Goal: Information Seeking & Learning: Check status

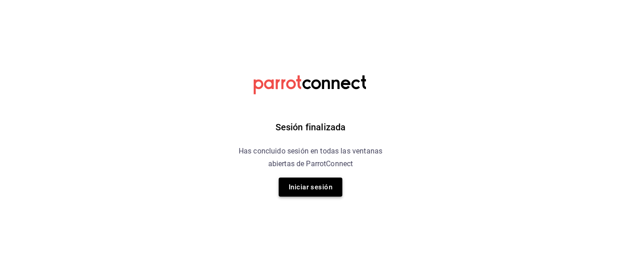
click at [295, 191] on button "Iniciar sesión" at bounding box center [310, 187] width 64 height 19
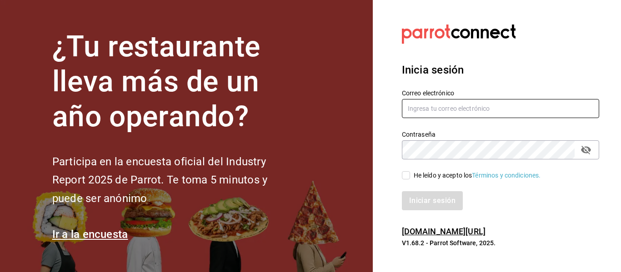
click at [425, 114] on input "text" at bounding box center [500, 108] width 197 height 19
type input "naocorrea73@gmail.com"
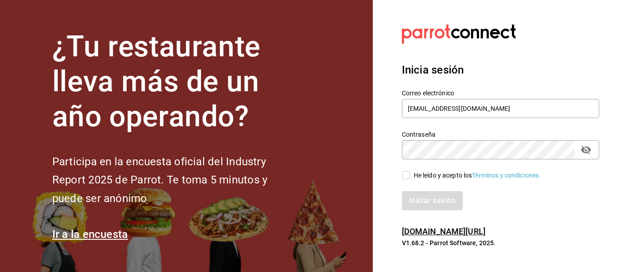
click at [406, 173] on input "He leído y acepto los Términos y condiciones." at bounding box center [406, 175] width 8 height 8
checkbox input "true"
click at [453, 209] on button "Iniciar sesión" at bounding box center [433, 200] width 62 height 19
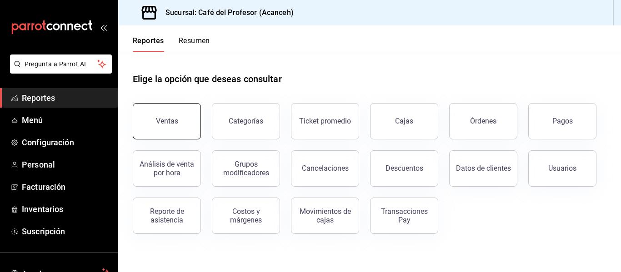
click at [167, 120] on div "Ventas" at bounding box center [167, 121] width 22 height 9
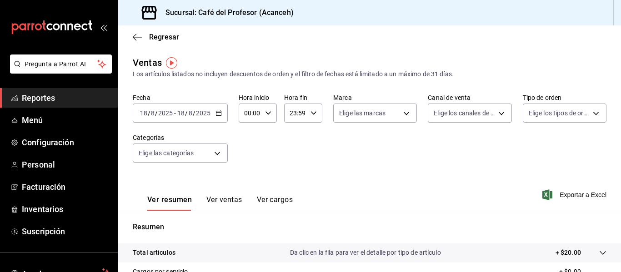
click at [206, 107] on div "[DATE] [DATE] - [DATE] [DATE]" at bounding box center [180, 113] width 95 height 19
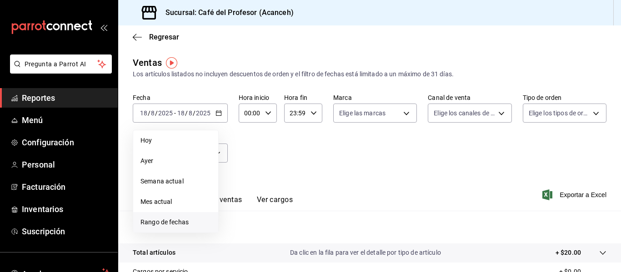
click at [161, 216] on li "Rango de fechas" at bounding box center [175, 222] width 85 height 20
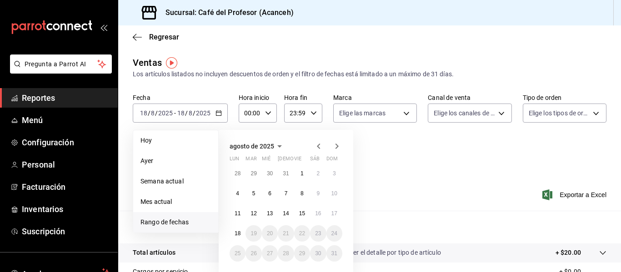
click at [238, 205] on div "28 29 30 31 1 2 3 4 5 6 7 8 9 10 11 12 13 14 15 16 17 18 19 20 21 22 23 24 25 2…" at bounding box center [285, 213] width 113 height 96
click at [238, 214] on abbr "11" at bounding box center [237, 213] width 6 height 6
click at [329, 212] on button "17" at bounding box center [334, 213] width 16 height 16
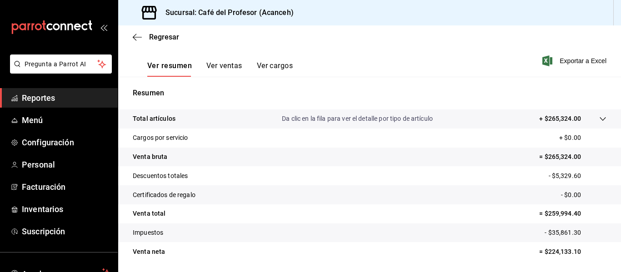
scroll to position [163, 0]
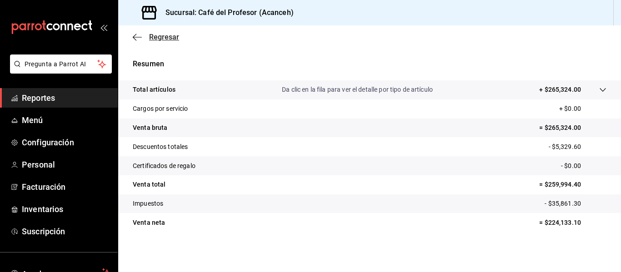
click at [155, 40] on span "Regresar" at bounding box center [164, 37] width 30 height 9
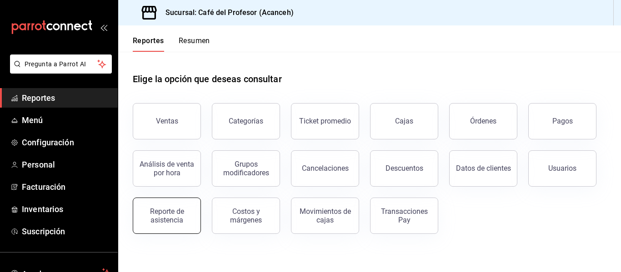
click at [198, 215] on div "Reporte de asistencia" at bounding box center [161, 210] width 79 height 47
click at [194, 214] on button "Reporte de asistencia" at bounding box center [167, 216] width 68 height 36
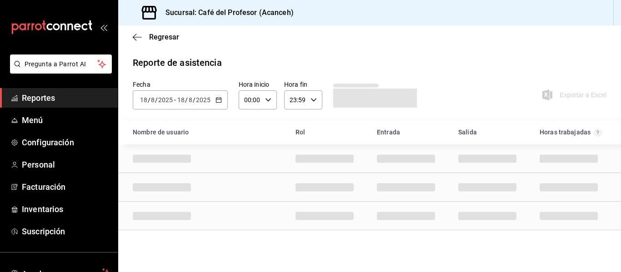
click at [218, 100] on icon "button" at bounding box center [218, 100] width 6 height 6
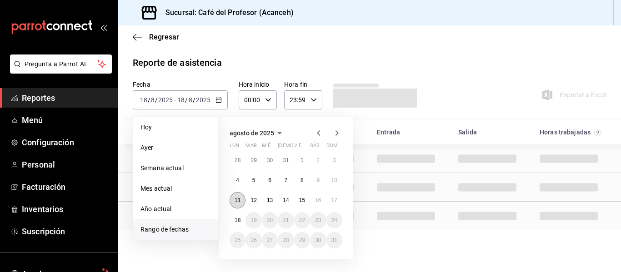
click at [242, 204] on button "11" at bounding box center [237, 200] width 16 height 16
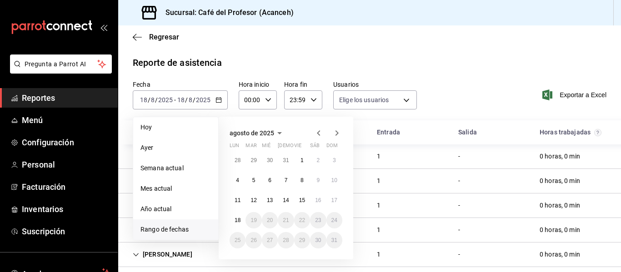
type input "20fffff5-e4cd-4835-a79c-7c5f05db6b0c,943bf2a1-d413-4243-9ede-846bbc7a6e84,f4741…"
click at [430, 103] on div "Fecha [DATE] [DATE] - [DATE] [DATE] [DATE] [DATE] Semana actual Mes actual Año …" at bounding box center [369, 100] width 502 height 40
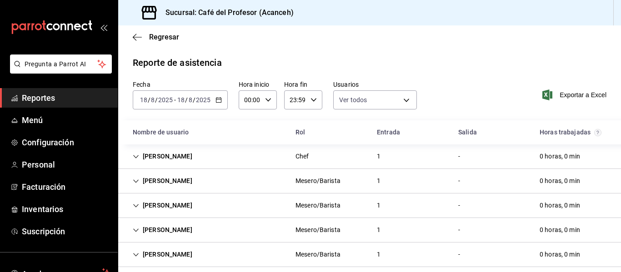
click at [218, 104] on div "[DATE] [DATE] - [DATE] [DATE]" at bounding box center [180, 99] width 95 height 19
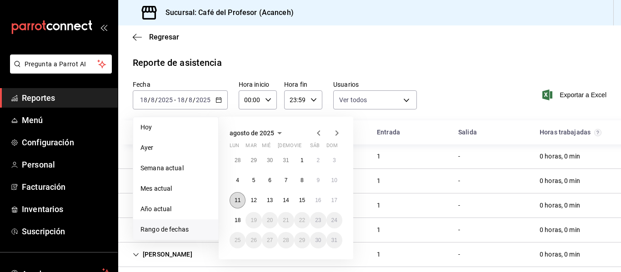
click at [234, 201] on button "11" at bounding box center [237, 200] width 16 height 16
click at [337, 202] on button "17" at bounding box center [334, 200] width 16 height 16
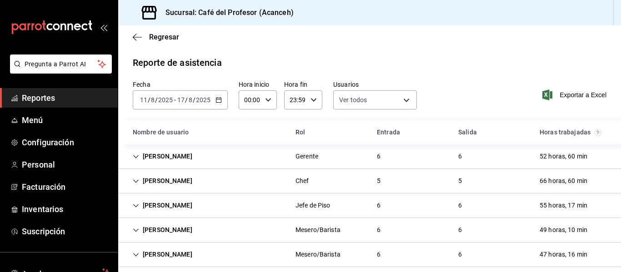
scroll to position [18, 0]
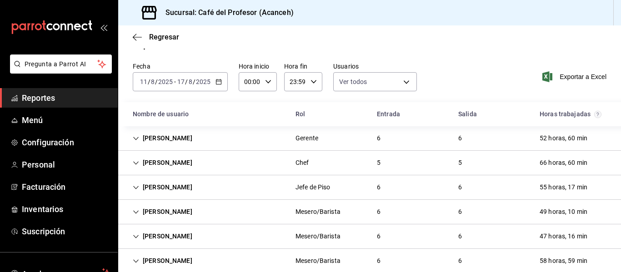
click at [138, 260] on icon "Cell" at bounding box center [135, 260] width 5 height 3
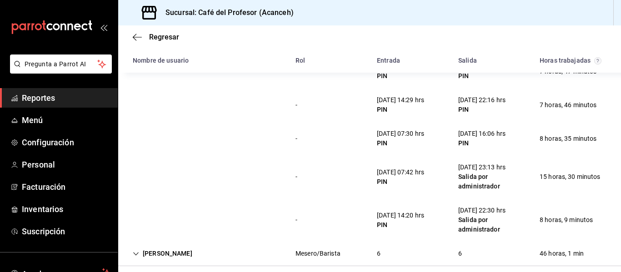
scroll to position [345, 0]
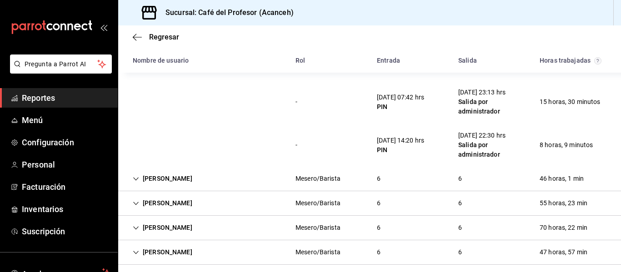
click at [145, 184] on div "[PERSON_NAME]" at bounding box center [162, 178] width 74 height 17
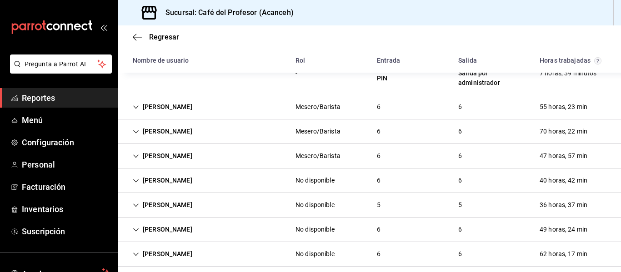
scroll to position [654, 0]
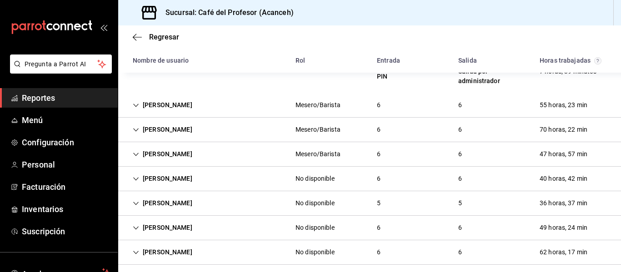
click at [139, 100] on div "[PERSON_NAME]" at bounding box center [162, 105] width 74 height 17
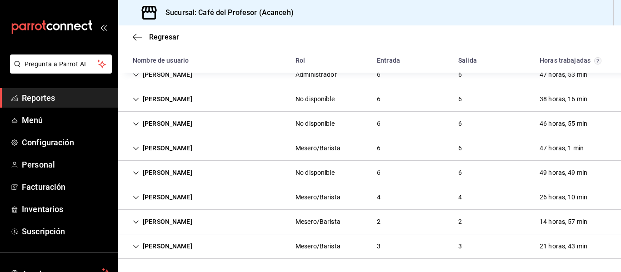
scroll to position [1108, 0]
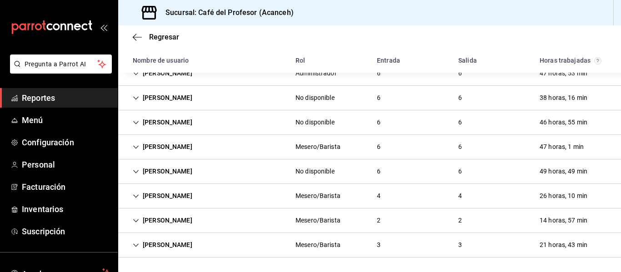
click at [138, 231] on div "[PERSON_NAME]/Barista 2 2 14 horas, 57 min" at bounding box center [369, 221] width 502 height 25
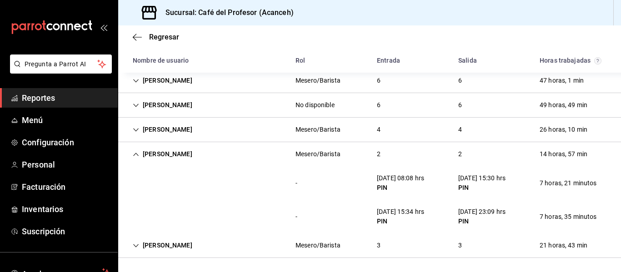
scroll to position [1175, 0]
click at [144, 246] on div "[PERSON_NAME]" at bounding box center [162, 245] width 74 height 17
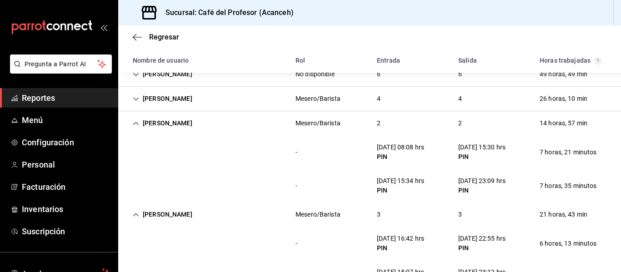
scroll to position [1275, 0]
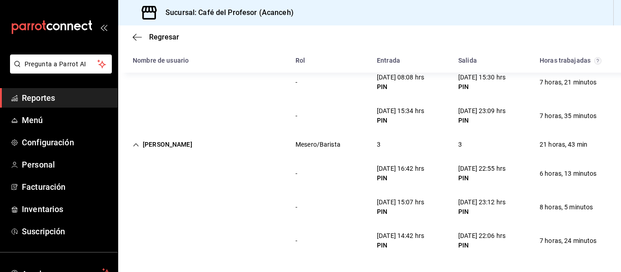
click at [160, 23] on div "Sucursal: Café del Profesor (Acanceh)" at bounding box center [211, 12] width 172 height 25
click at [164, 38] on span "Regresar" at bounding box center [164, 37] width 30 height 9
